Goal: Check status: Check status

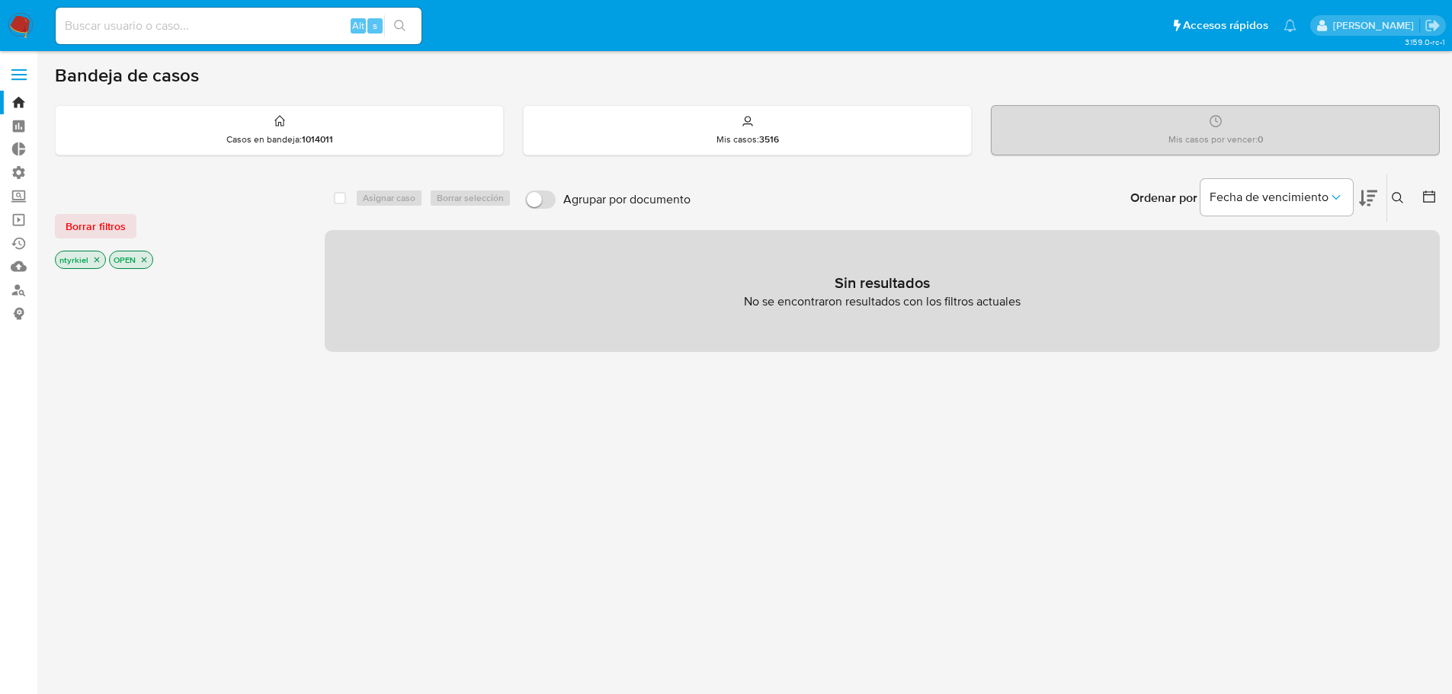
click at [249, 39] on div "Alt s" at bounding box center [239, 26] width 366 height 37
click at [235, 29] on input at bounding box center [239, 26] width 366 height 20
paste input "1025818894"
type input "1025818894"
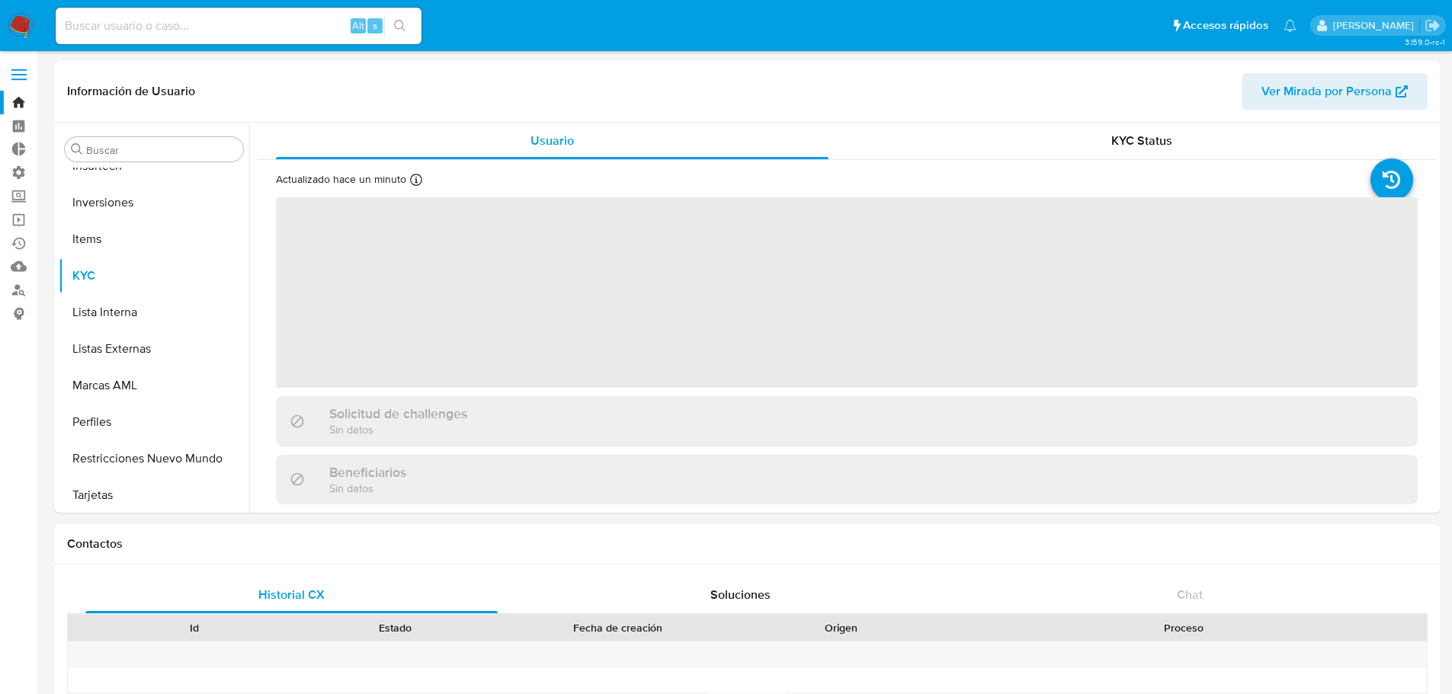
scroll to position [717, 0]
select select "10"
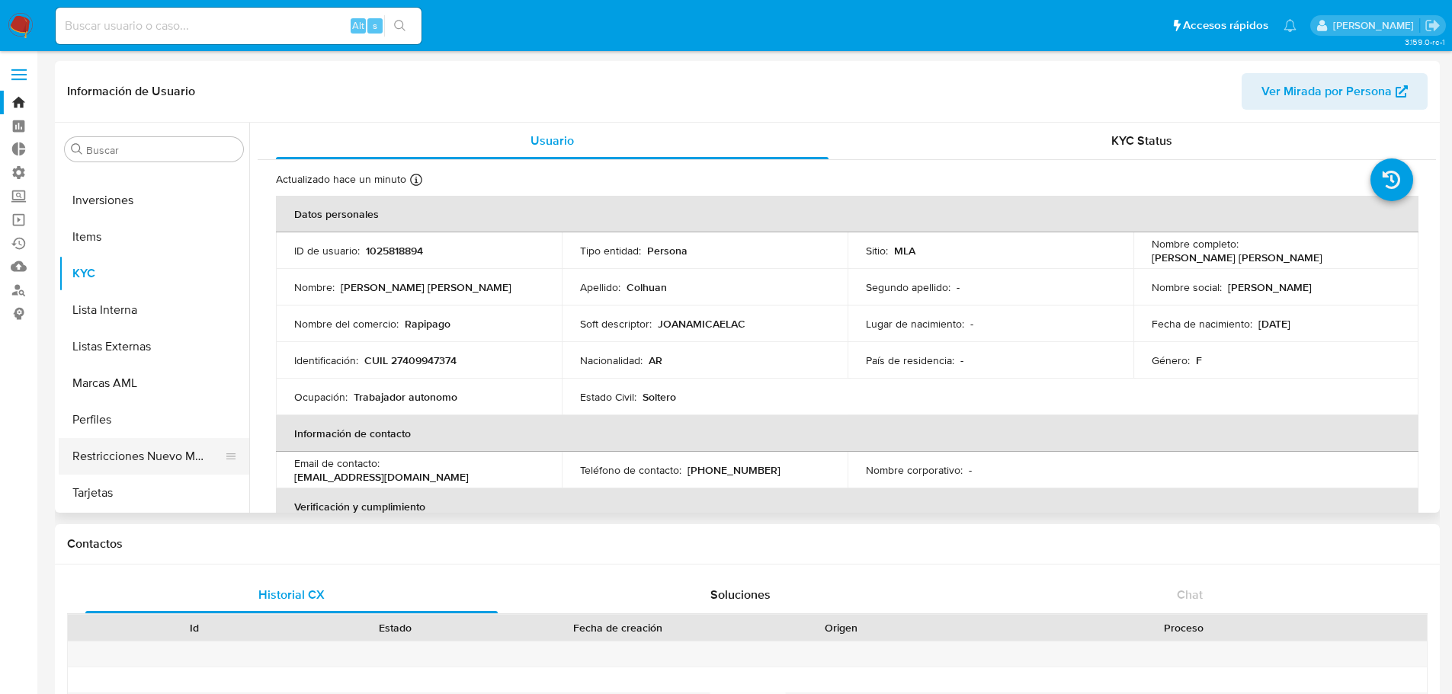
click at [156, 457] on button "Restricciones Nuevo Mundo" at bounding box center [148, 456] width 178 height 37
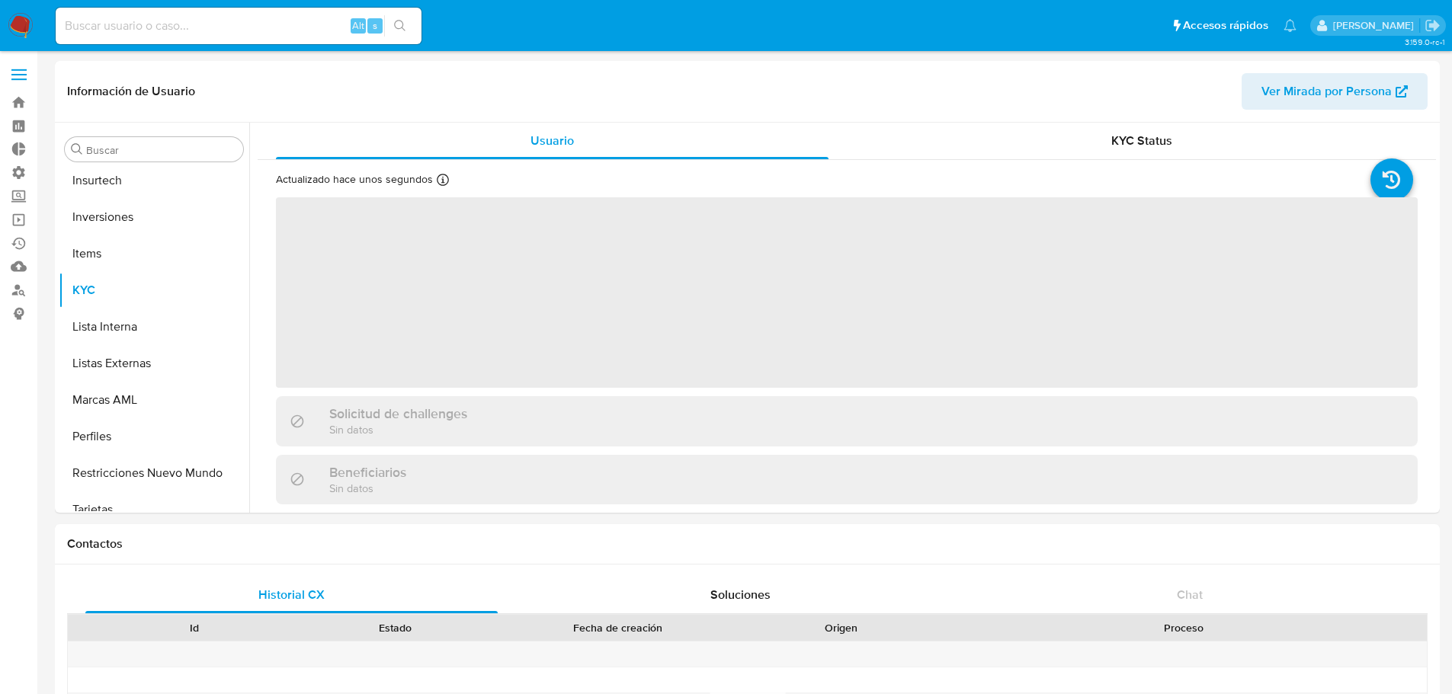
scroll to position [754, 0]
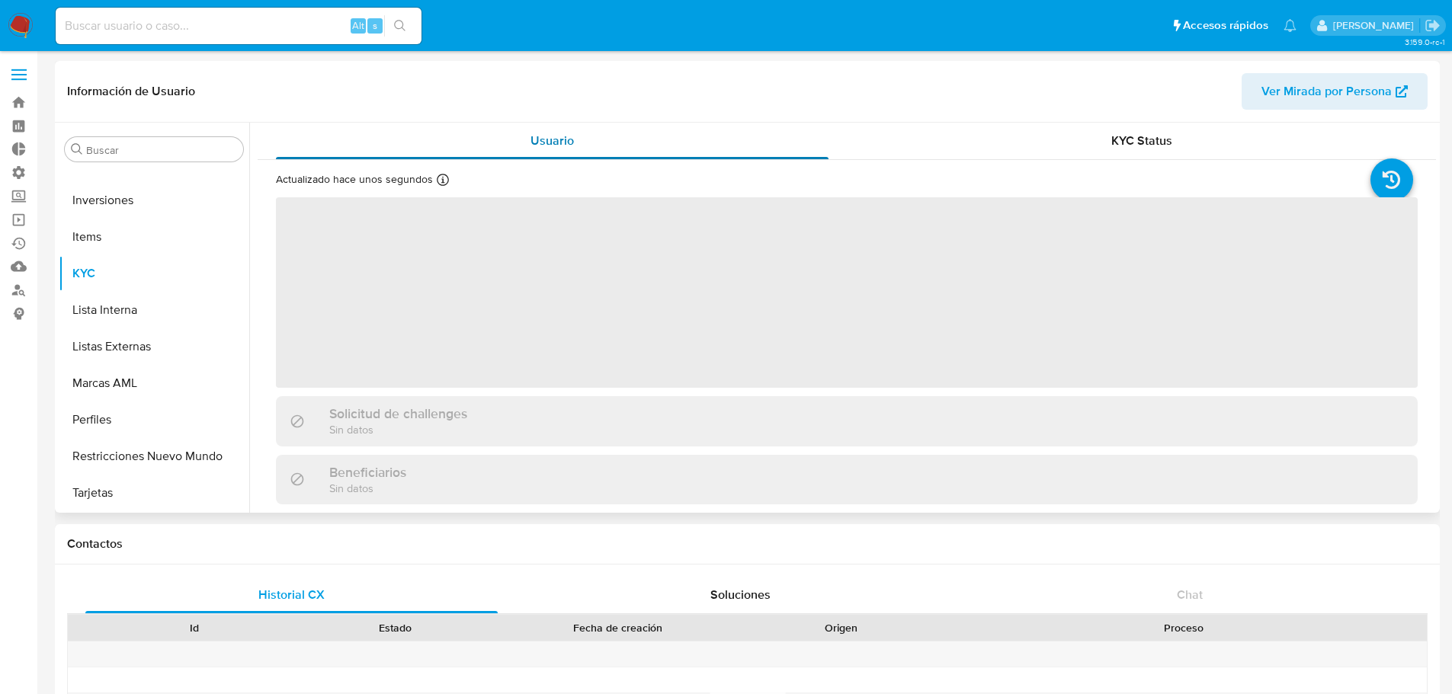
select select "10"
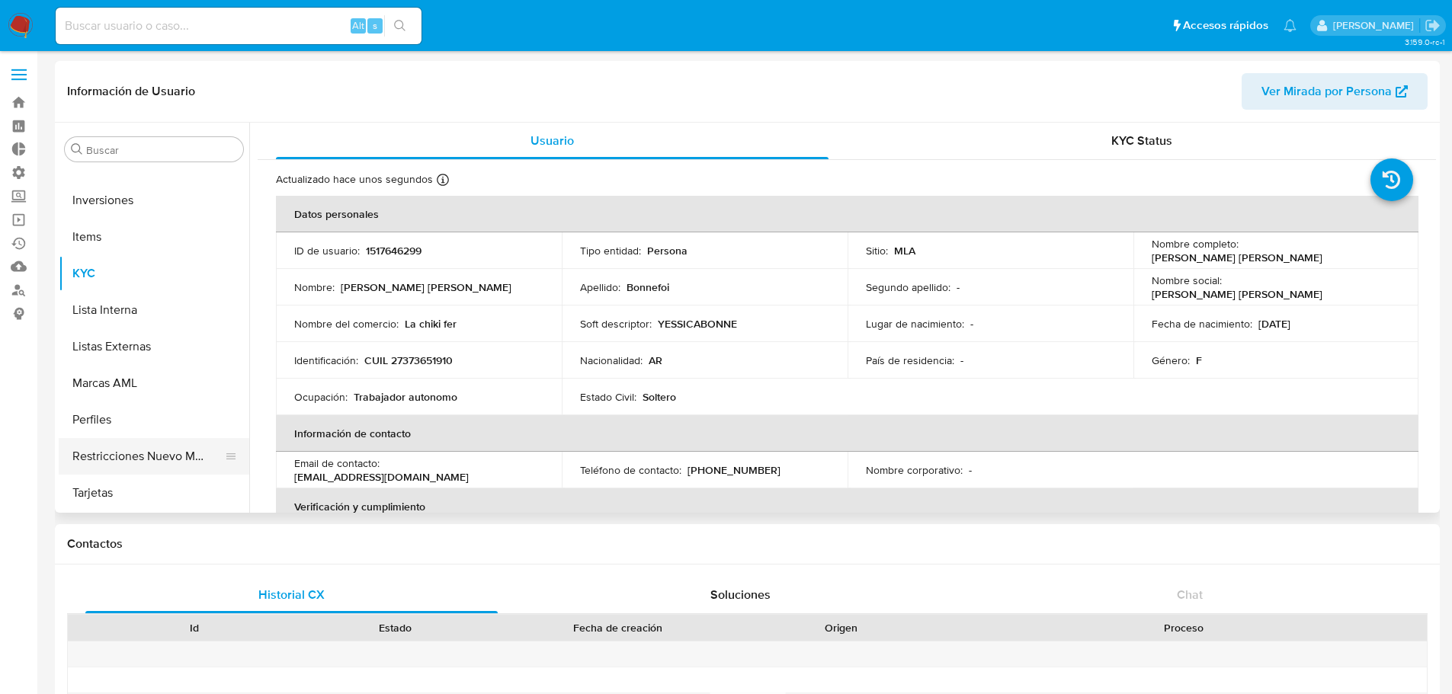
click at [159, 460] on button "Restricciones Nuevo Mundo" at bounding box center [148, 456] width 178 height 37
